Goal: Task Accomplishment & Management: Use online tool/utility

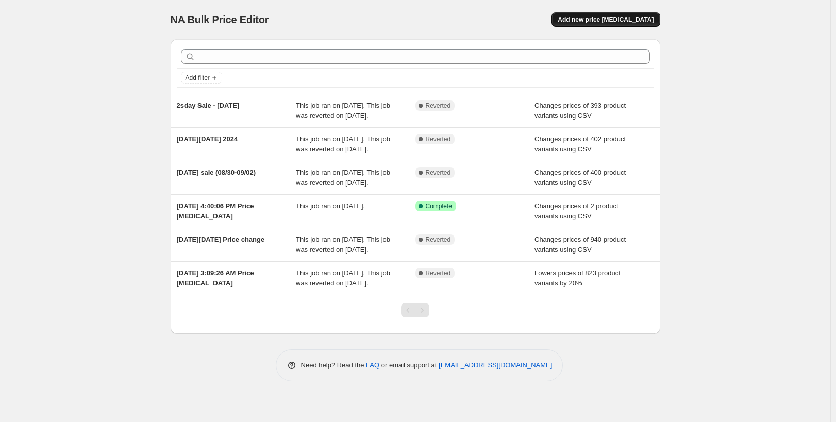
click at [612, 24] on button "Add new price change job" at bounding box center [606, 19] width 108 height 14
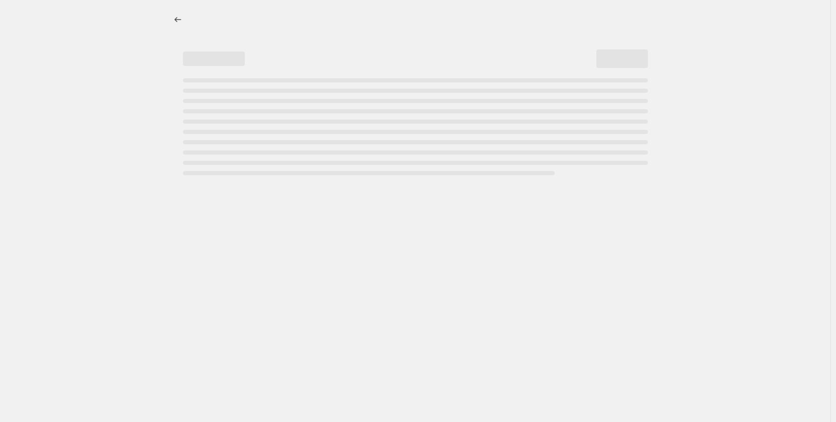
select select "percentage"
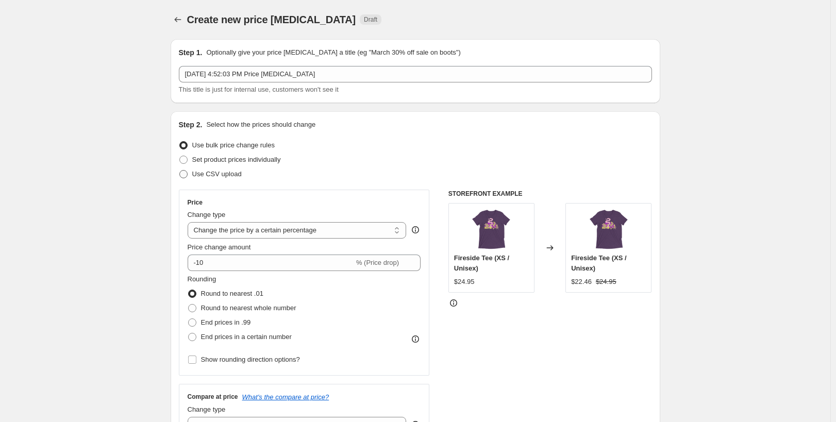
click at [213, 173] on span "Use CSV upload" at bounding box center [217, 174] width 50 height 8
click at [180, 171] on input "Use CSV upload" at bounding box center [179, 170] width 1 height 1
radio input "true"
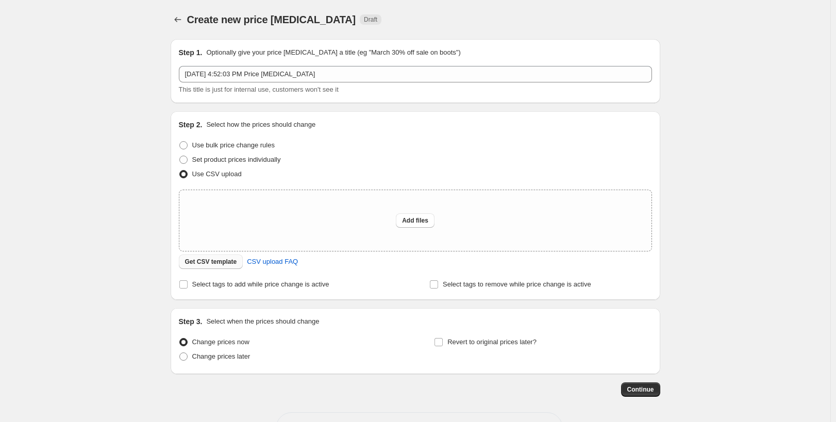
click at [217, 262] on span "Get CSV template" at bounding box center [211, 262] width 52 height 8
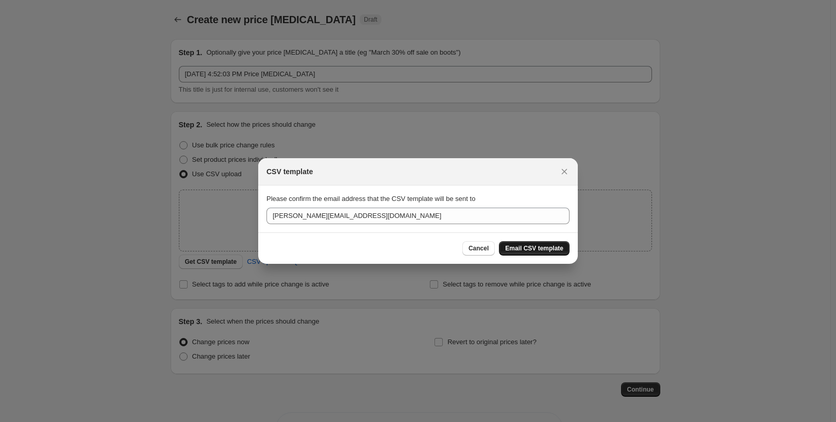
click at [537, 248] on span "Email CSV template" at bounding box center [534, 248] width 58 height 8
